Goal: Transaction & Acquisition: Purchase product/service

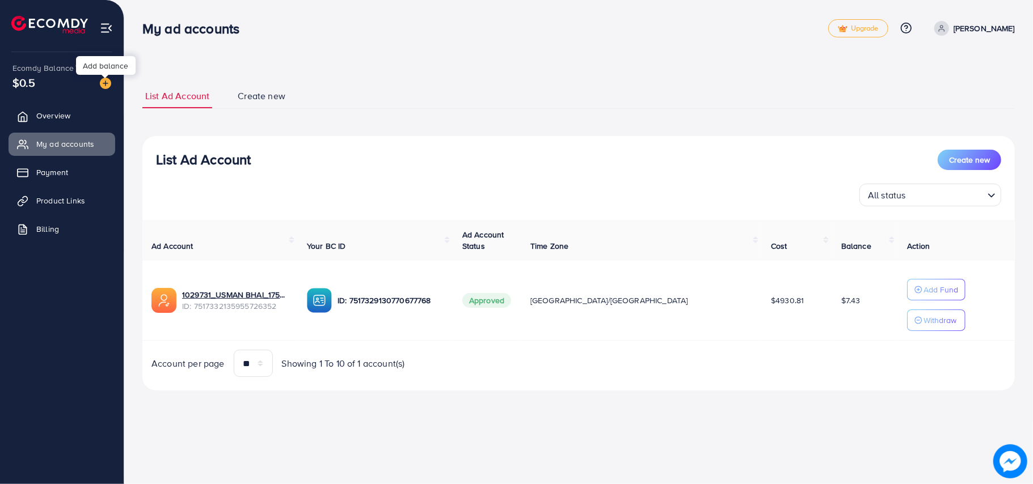
click at [106, 81] on img at bounding box center [105, 83] width 11 height 11
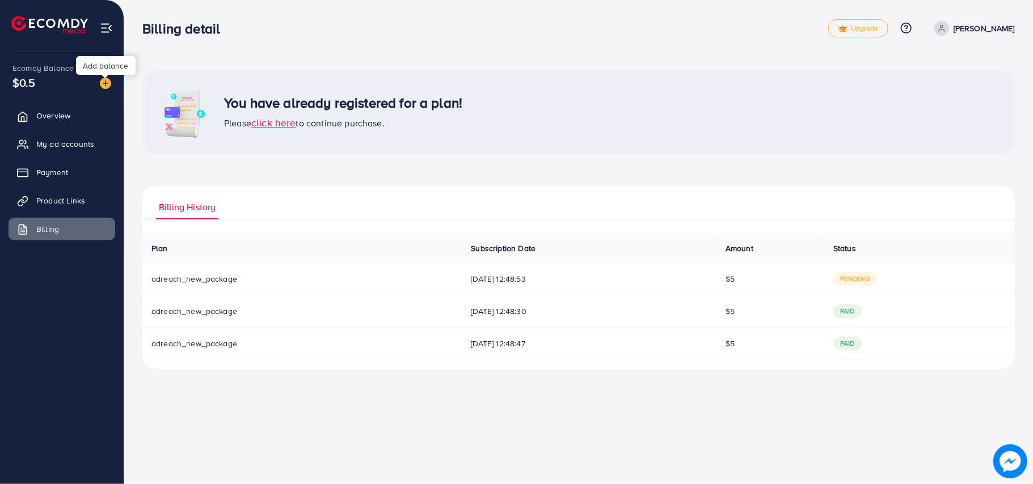
click at [107, 85] on img at bounding box center [105, 83] width 11 height 11
click at [107, 86] on img at bounding box center [105, 83] width 11 height 11
click at [100, 84] on img at bounding box center [105, 83] width 11 height 11
click at [101, 84] on img at bounding box center [105, 83] width 11 height 11
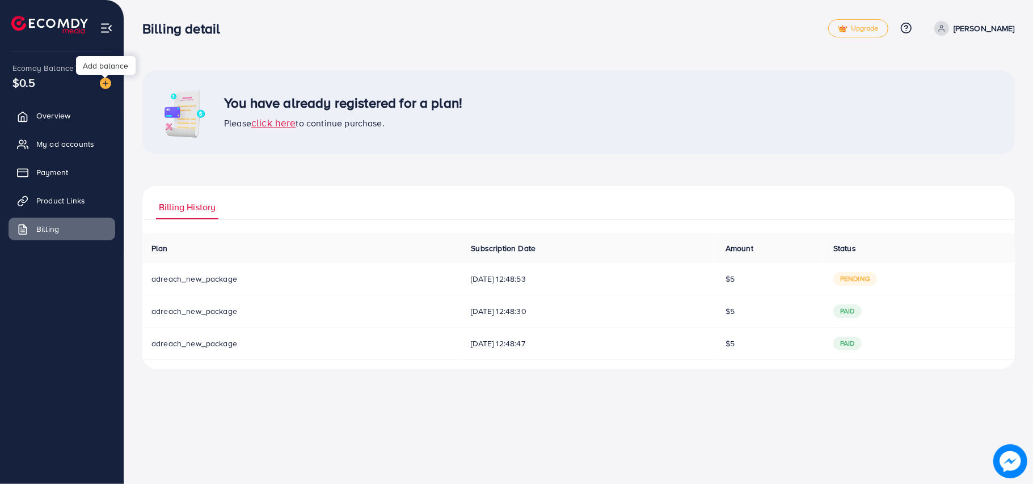
click at [101, 84] on img at bounding box center [105, 83] width 11 height 11
click at [100, 84] on img at bounding box center [105, 83] width 11 height 11
click at [27, 87] on span "$0.5" at bounding box center [23, 82] width 23 height 16
click at [865, 277] on span "pending" at bounding box center [855, 279] width 44 height 14
click at [491, 278] on span "[DATE] 12:48:53" at bounding box center [589, 278] width 237 height 11
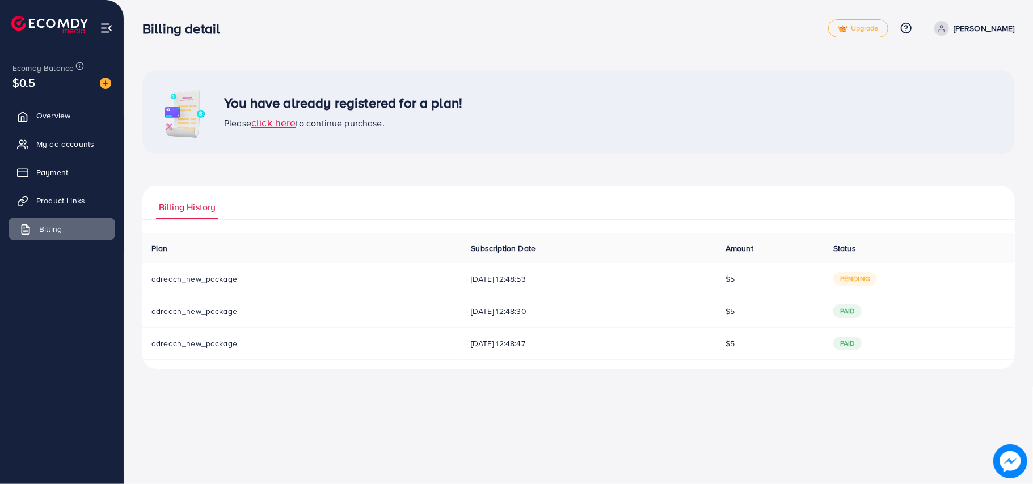
click at [37, 223] on link "Billing" at bounding box center [62, 229] width 107 height 23
click at [106, 80] on img at bounding box center [105, 83] width 11 height 11
click at [281, 125] on span "click here" at bounding box center [273, 123] width 45 height 14
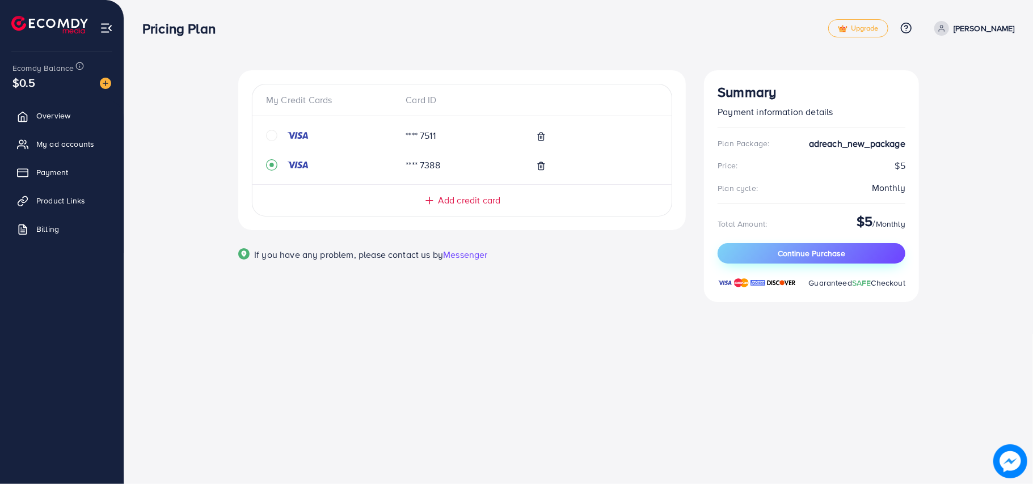
click at [794, 258] on span "Continue Purchase" at bounding box center [812, 253] width 68 height 11
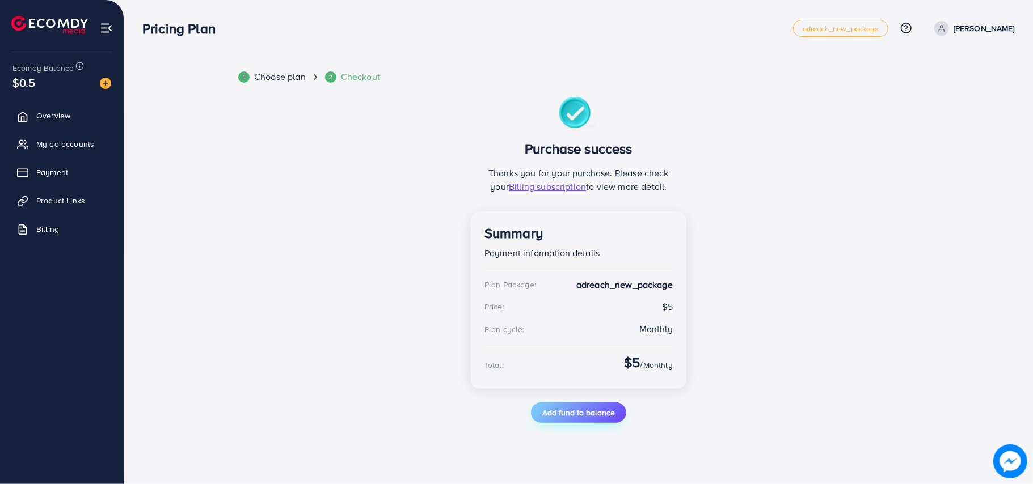
click at [594, 413] on span "Add fund to balance" at bounding box center [578, 412] width 73 height 11
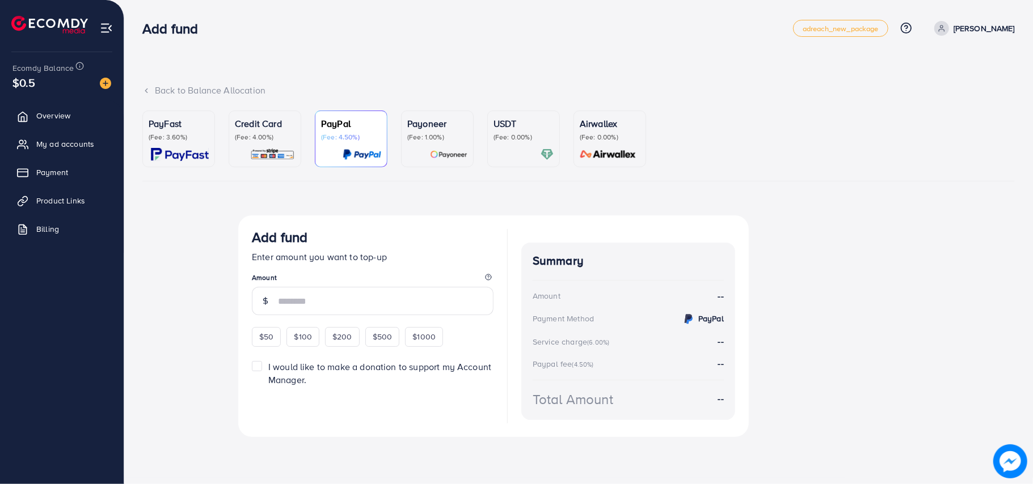
click at [267, 135] on p "(Fee: 4.00%)" at bounding box center [265, 137] width 60 height 9
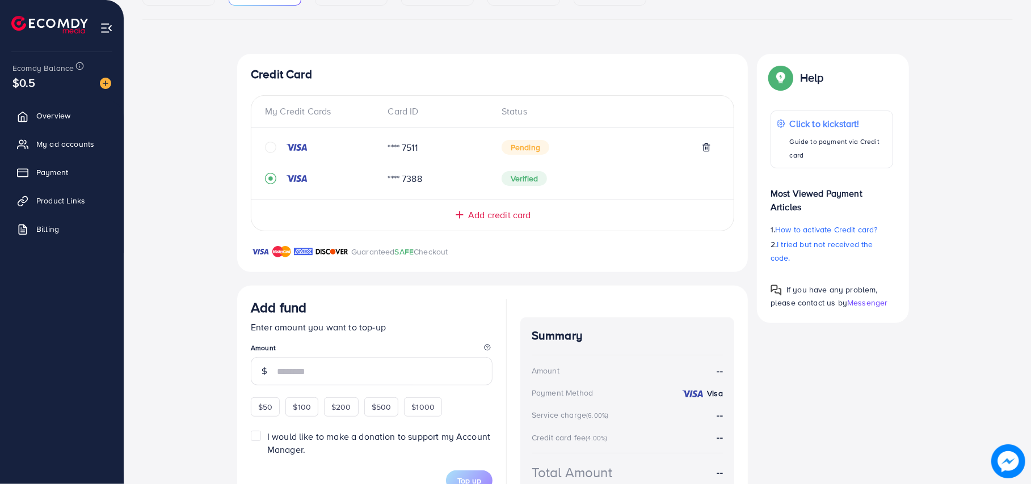
scroll to position [165, 0]
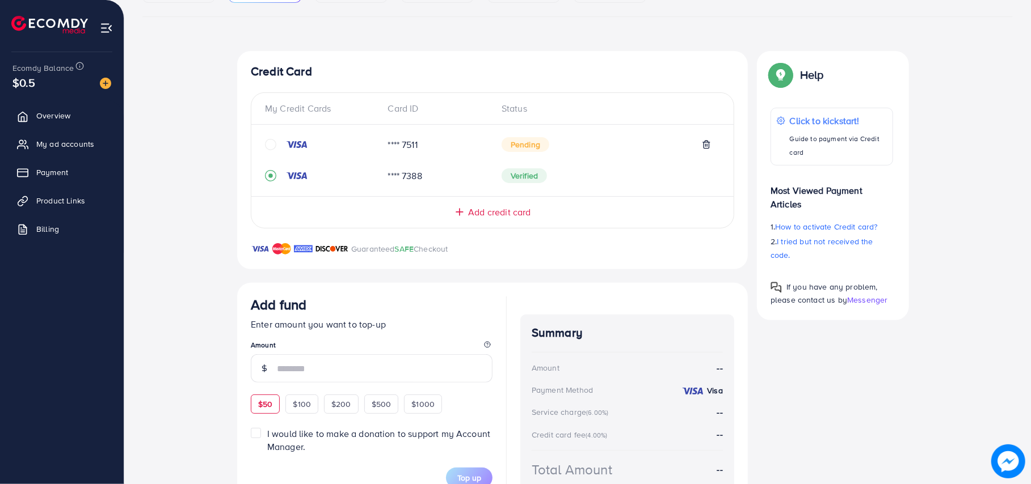
click at [262, 408] on span "$50" at bounding box center [265, 404] width 14 height 11
type input "**"
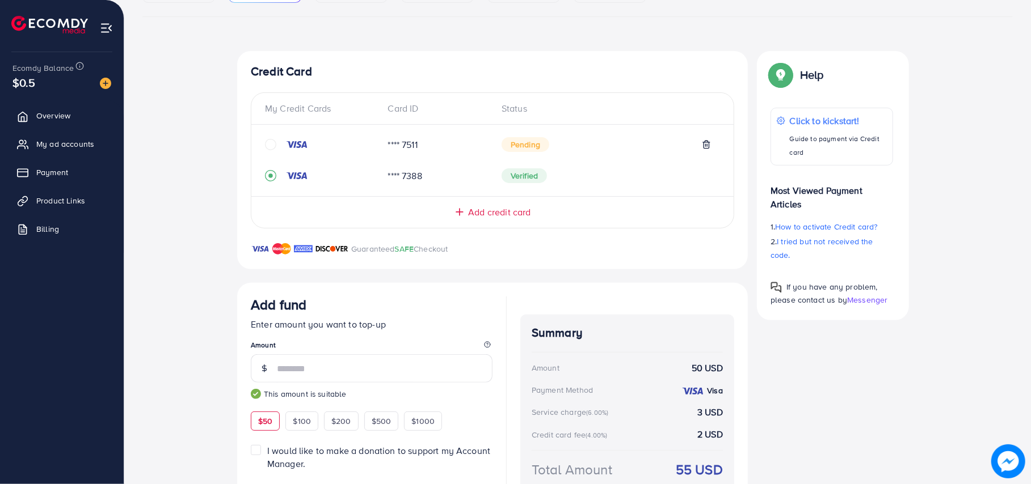
scroll to position [232, 0]
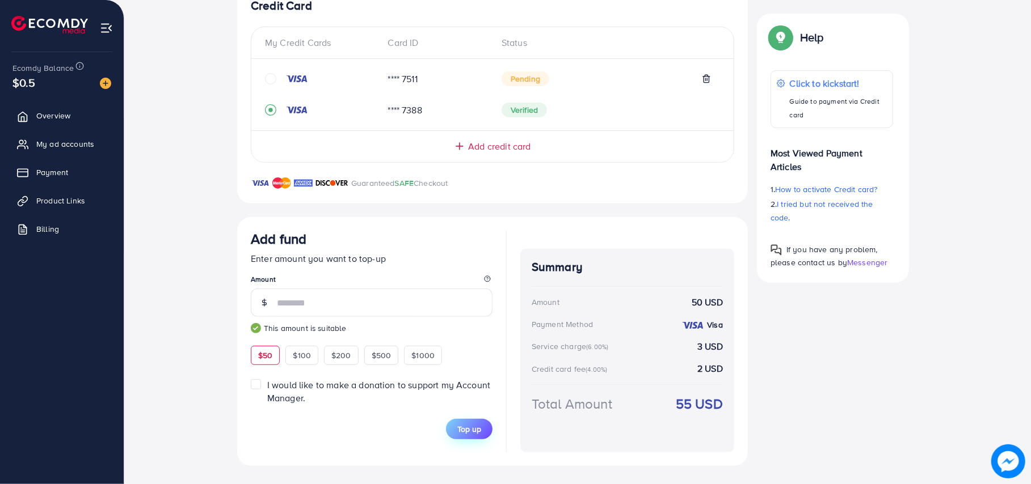
click at [477, 430] on span "Top up" at bounding box center [469, 429] width 24 height 11
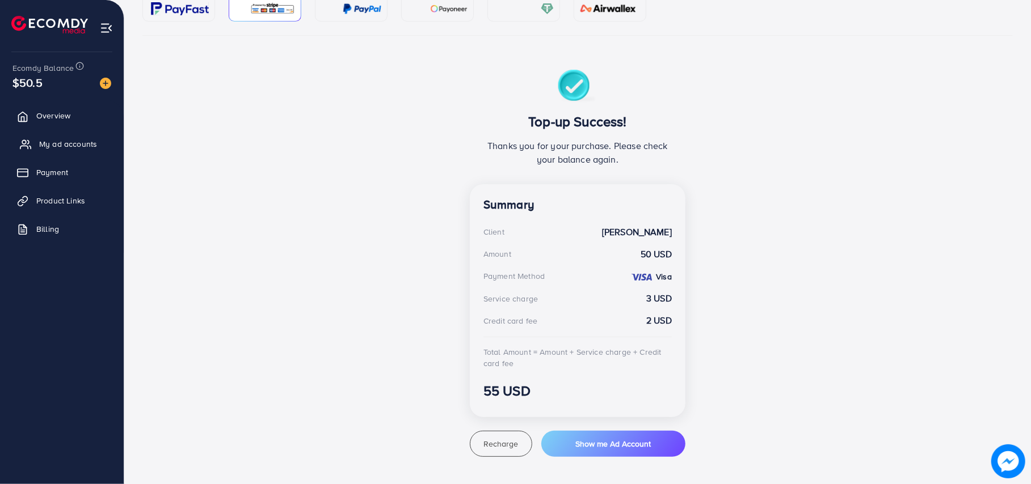
click at [75, 142] on span "My ad accounts" at bounding box center [68, 143] width 58 height 11
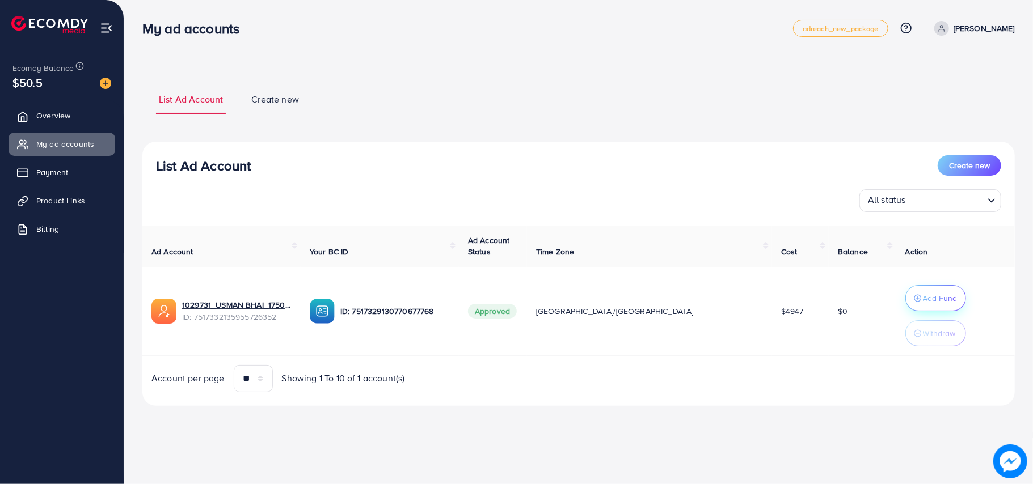
click at [923, 300] on p "Add Fund" at bounding box center [940, 299] width 35 height 14
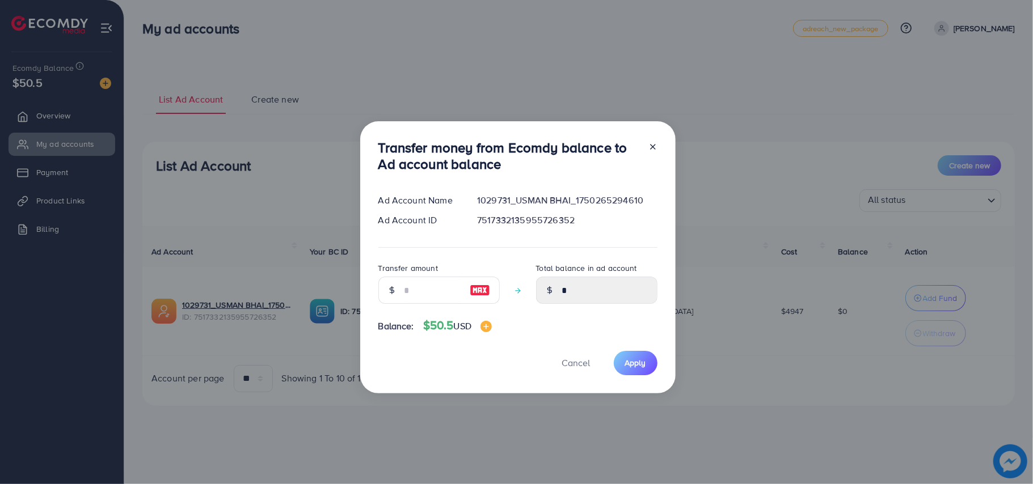
click at [479, 290] on img at bounding box center [480, 291] width 20 height 14
type input "**"
type input "*****"
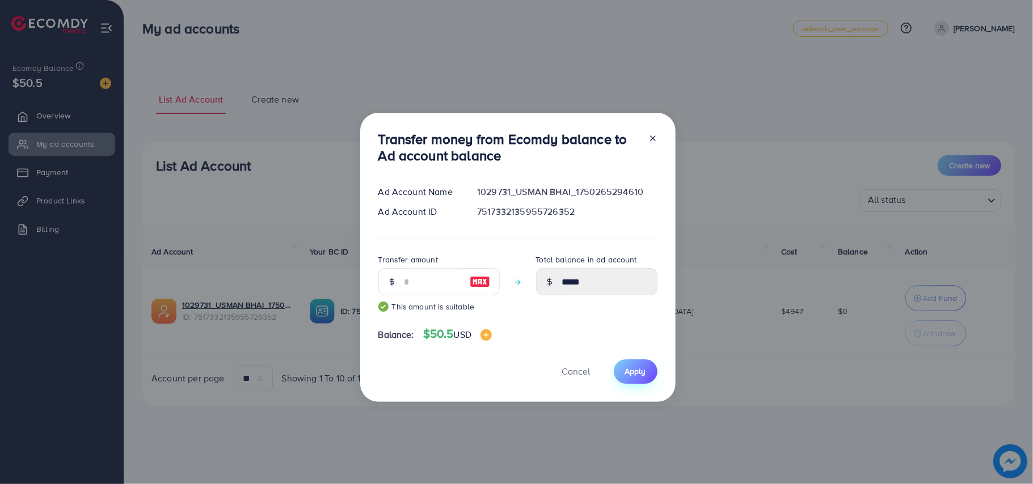
click at [639, 377] on span "Apply" at bounding box center [635, 371] width 21 height 11
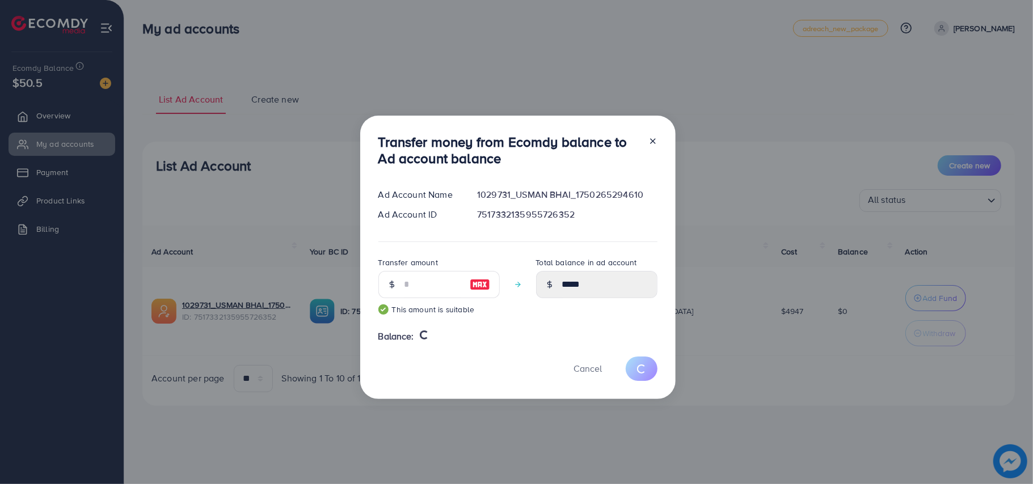
type input "*"
